Goal: Transaction & Acquisition: Purchase product/service

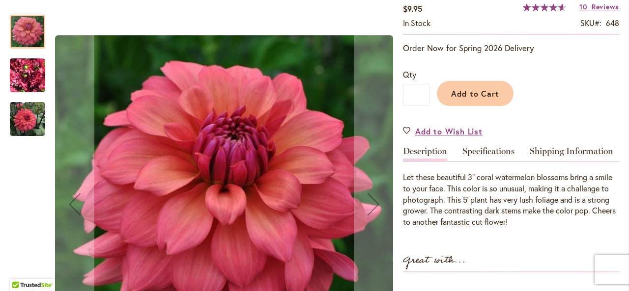
scroll to position [177, 0]
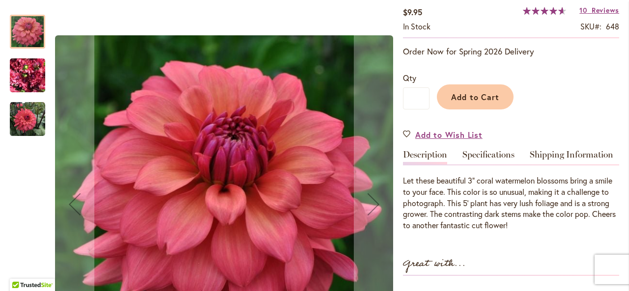
click at [30, 124] on img "CHEERS" at bounding box center [27, 119] width 35 height 35
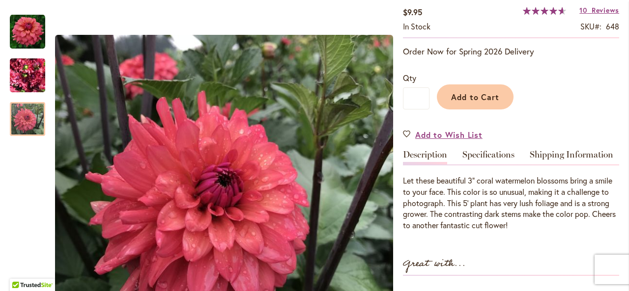
scroll to position [0, 0]
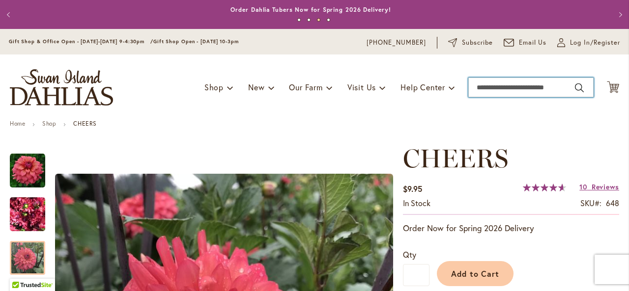
click at [482, 81] on input "Search" at bounding box center [530, 88] width 125 height 20
type input "*******"
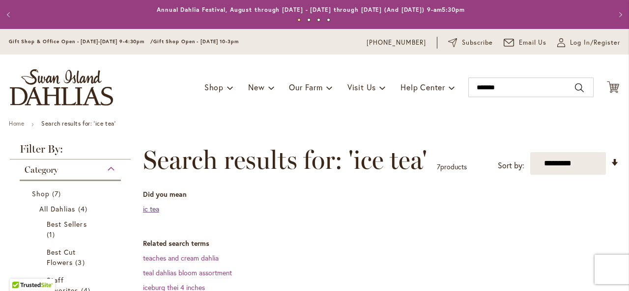
click at [150, 210] on link "ic tea" at bounding box center [151, 208] width 16 height 9
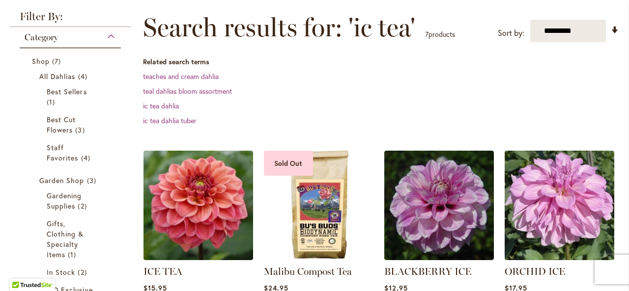
scroll to position [175, 0]
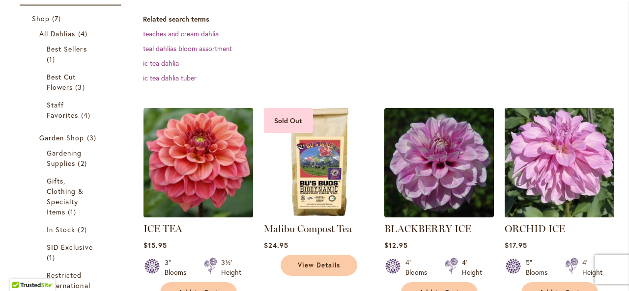
click at [203, 152] on img at bounding box center [197, 162] width 115 height 115
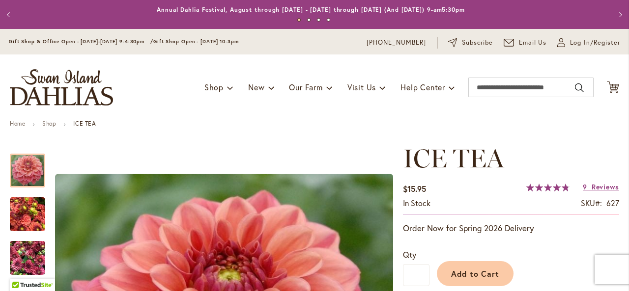
drag, startPoint x: 621, startPoint y: 29, endPoint x: 622, endPoint y: 55, distance: 25.6
click at [622, 55] on body "Skip to Accessibility Information The store will not work correctly in the case…" at bounding box center [314, 145] width 629 height 291
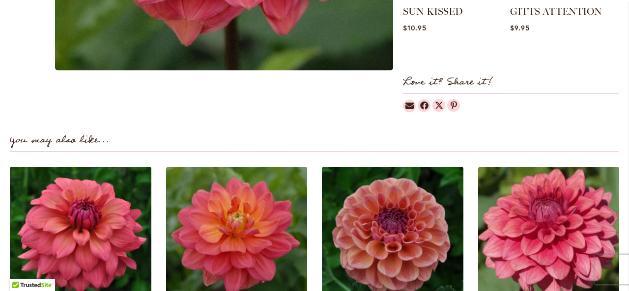
scroll to position [585, 0]
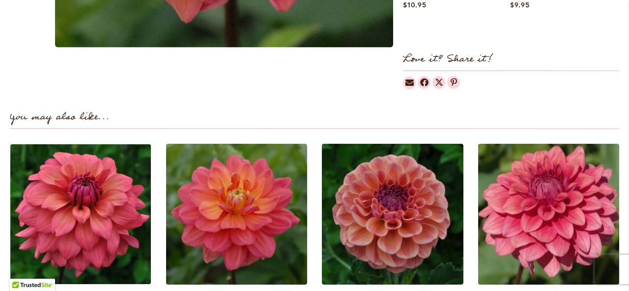
click at [114, 212] on img at bounding box center [80, 214] width 147 height 147
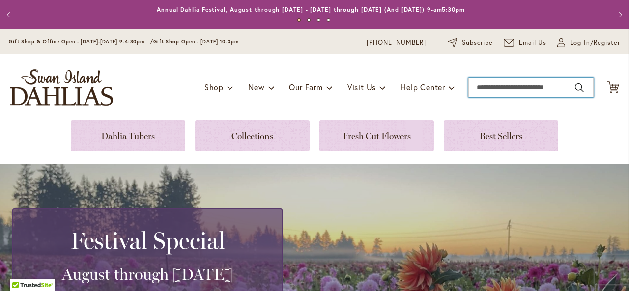
click at [479, 87] on input "Search" at bounding box center [530, 88] width 125 height 20
type input "****"
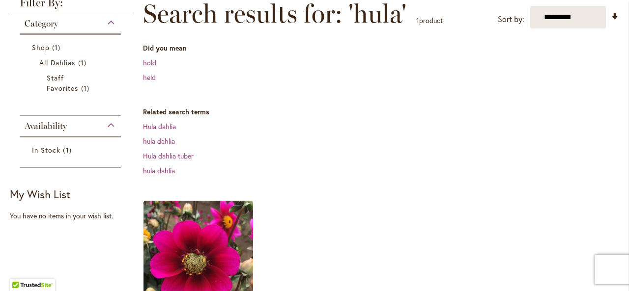
scroll to position [264, 0]
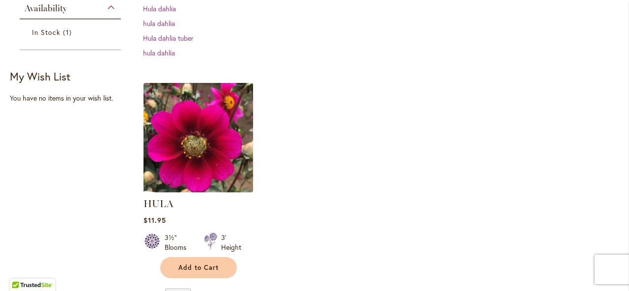
click at [197, 137] on img at bounding box center [197, 137] width 115 height 115
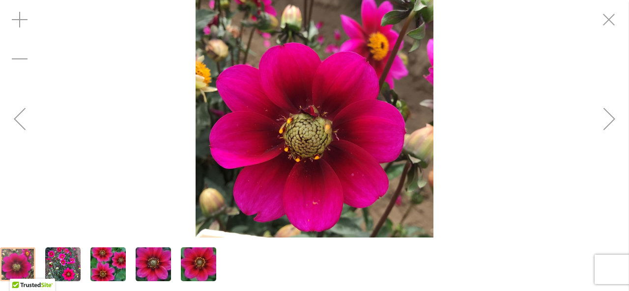
drag, startPoint x: 190, startPoint y: 199, endPoint x: 149, endPoint y: 107, distance: 101.4
click at [149, 107] on div "HULA" at bounding box center [314, 119] width 629 height 238
click at [292, 131] on img "HULA" at bounding box center [314, 119] width 238 height 238
